Goal: Communication & Community: Participate in discussion

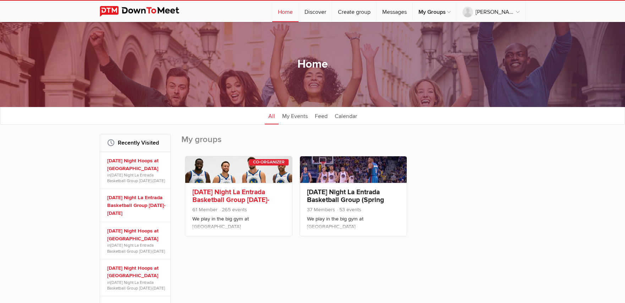
click at [218, 198] on link "[DATE] Night La Entrada Basketball Group [DATE]-[DATE]" at bounding box center [230, 200] width 77 height 24
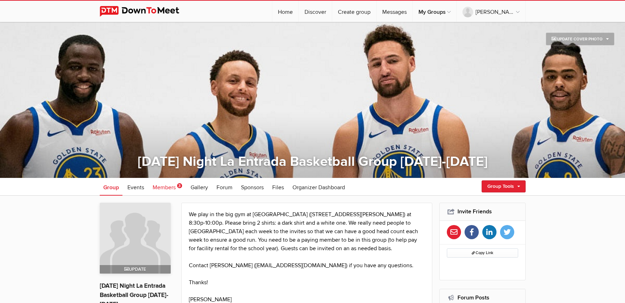
click at [162, 188] on span "Members" at bounding box center [164, 187] width 23 height 7
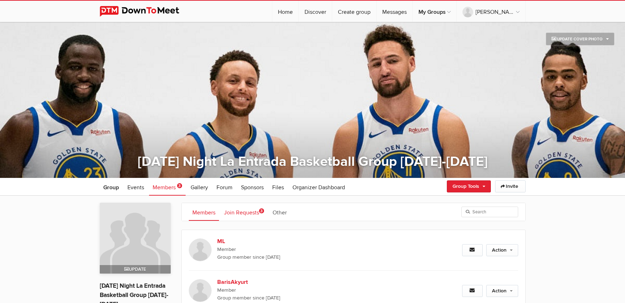
click at [243, 215] on link "Join Requests 3" at bounding box center [243, 212] width 47 height 18
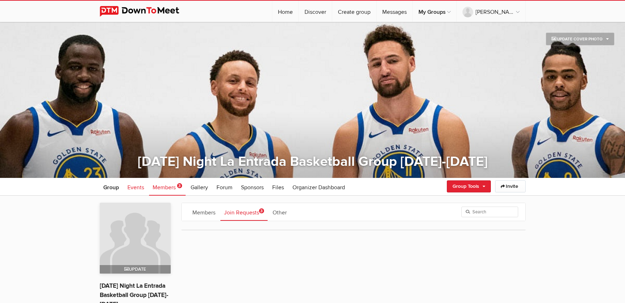
click at [133, 190] on span "Events" at bounding box center [135, 187] width 17 height 7
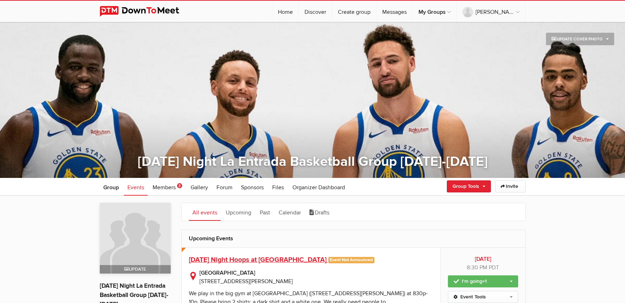
click at [269, 258] on span "[DATE] Night Hoops at [GEOGRAPHIC_DATA]" at bounding box center [258, 260] width 138 height 9
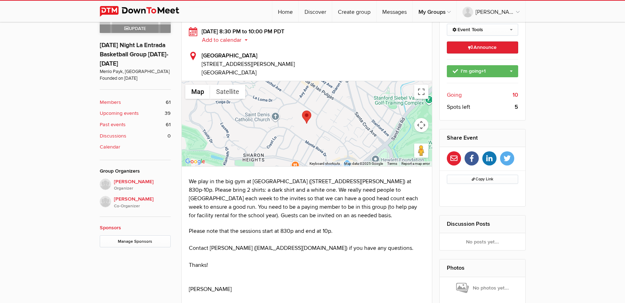
scroll to position [241, 0]
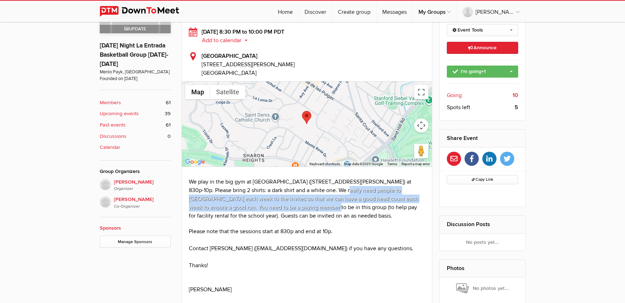
drag, startPoint x: 329, startPoint y: 193, endPoint x: 294, endPoint y: 208, distance: 38.6
click at [294, 208] on p "We play in the big gym at [GEOGRAPHIC_DATA] ([STREET_ADDRESS][PERSON_NAME]) at …" at bounding box center [307, 199] width 236 height 43
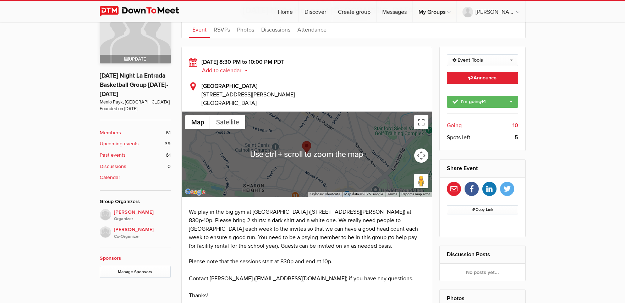
scroll to position [201, 0]
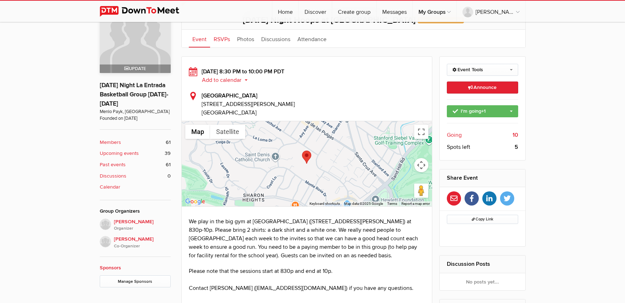
click at [221, 41] on link "RSVPs" at bounding box center [221, 39] width 23 height 18
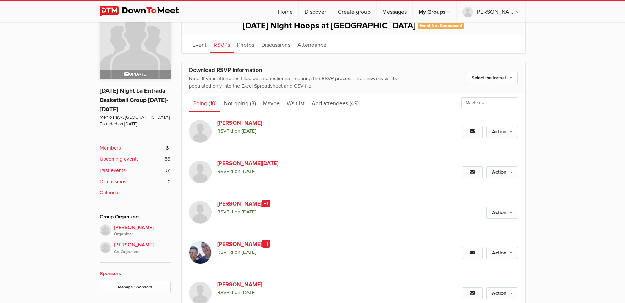
scroll to position [195, 0]
